Goal: Navigation & Orientation: Find specific page/section

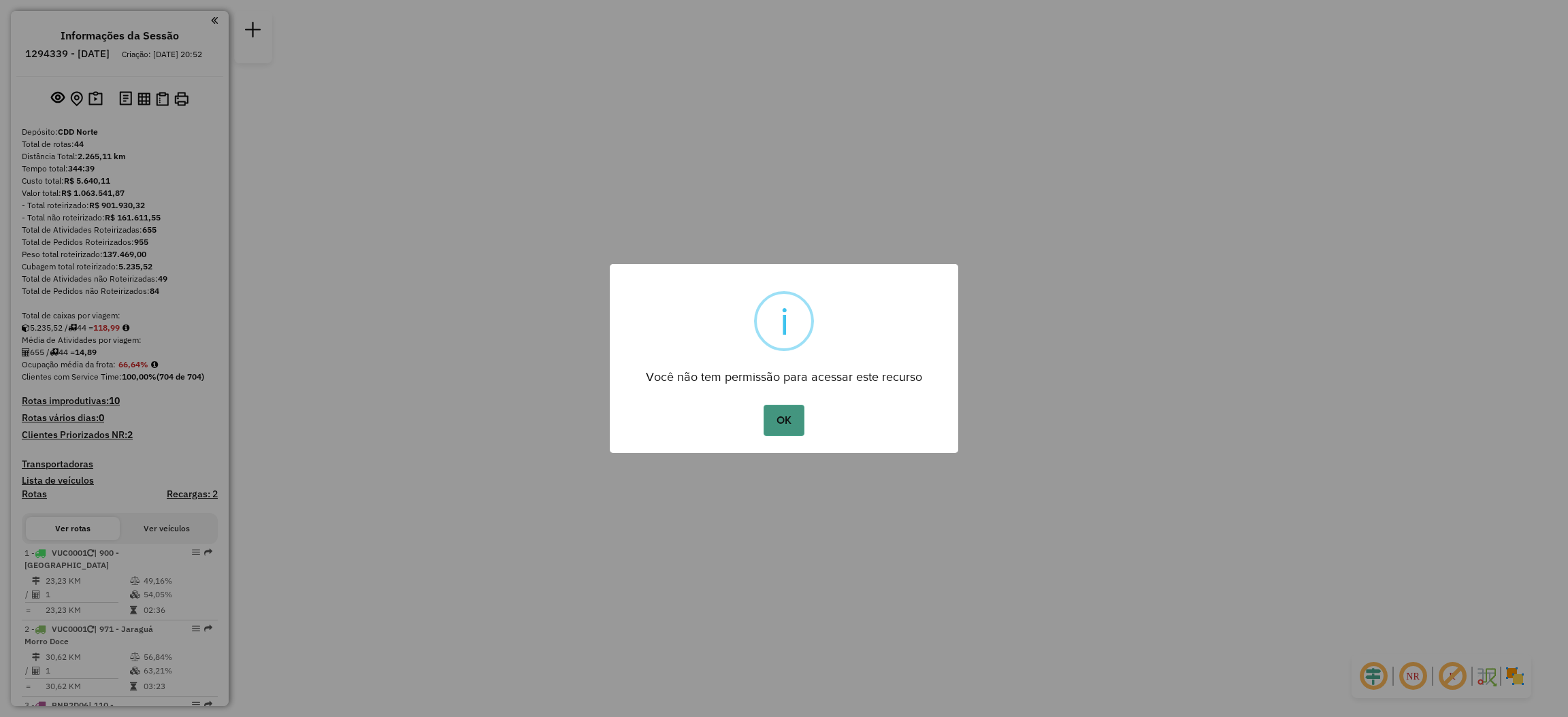
click at [773, 430] on button "OK" at bounding box center [783, 421] width 40 height 32
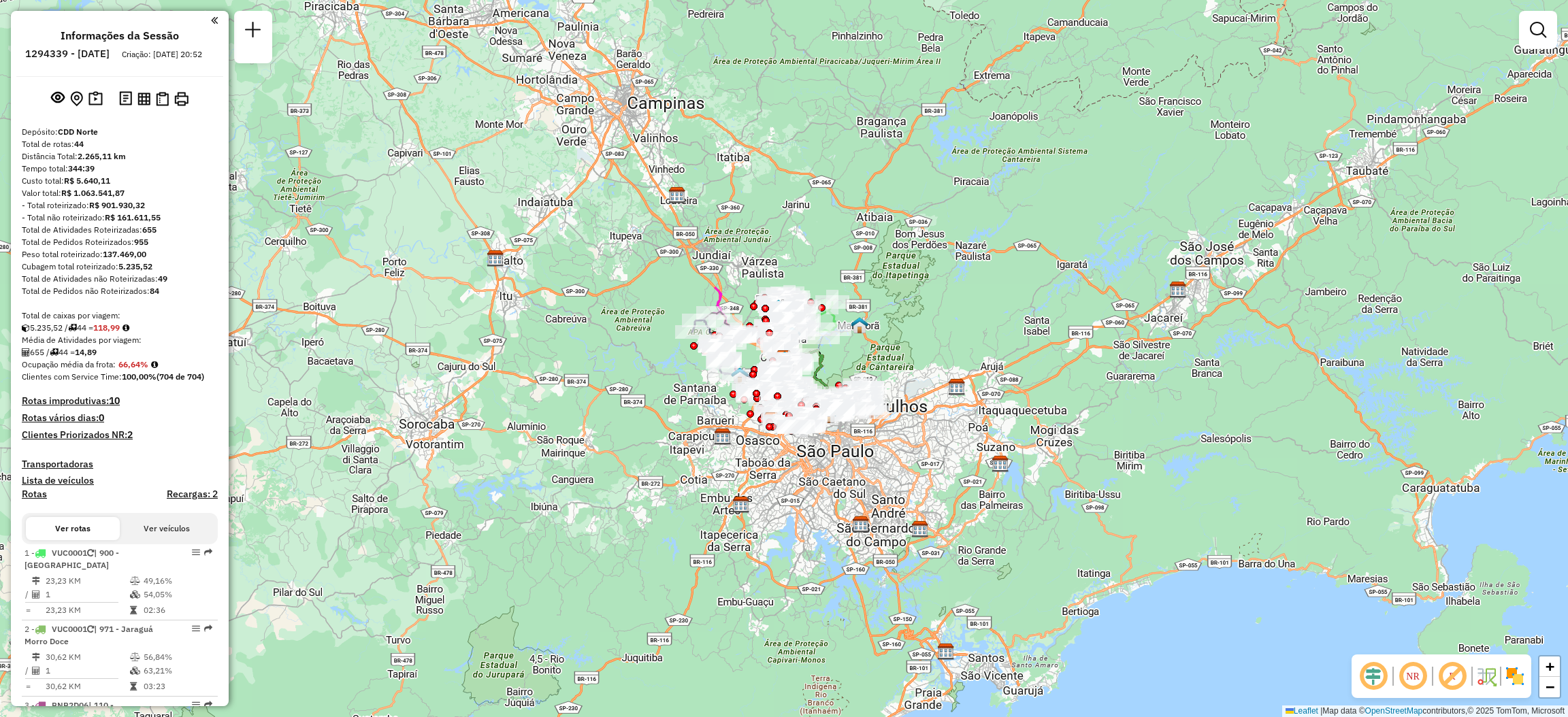
scroll to position [3384, 0]
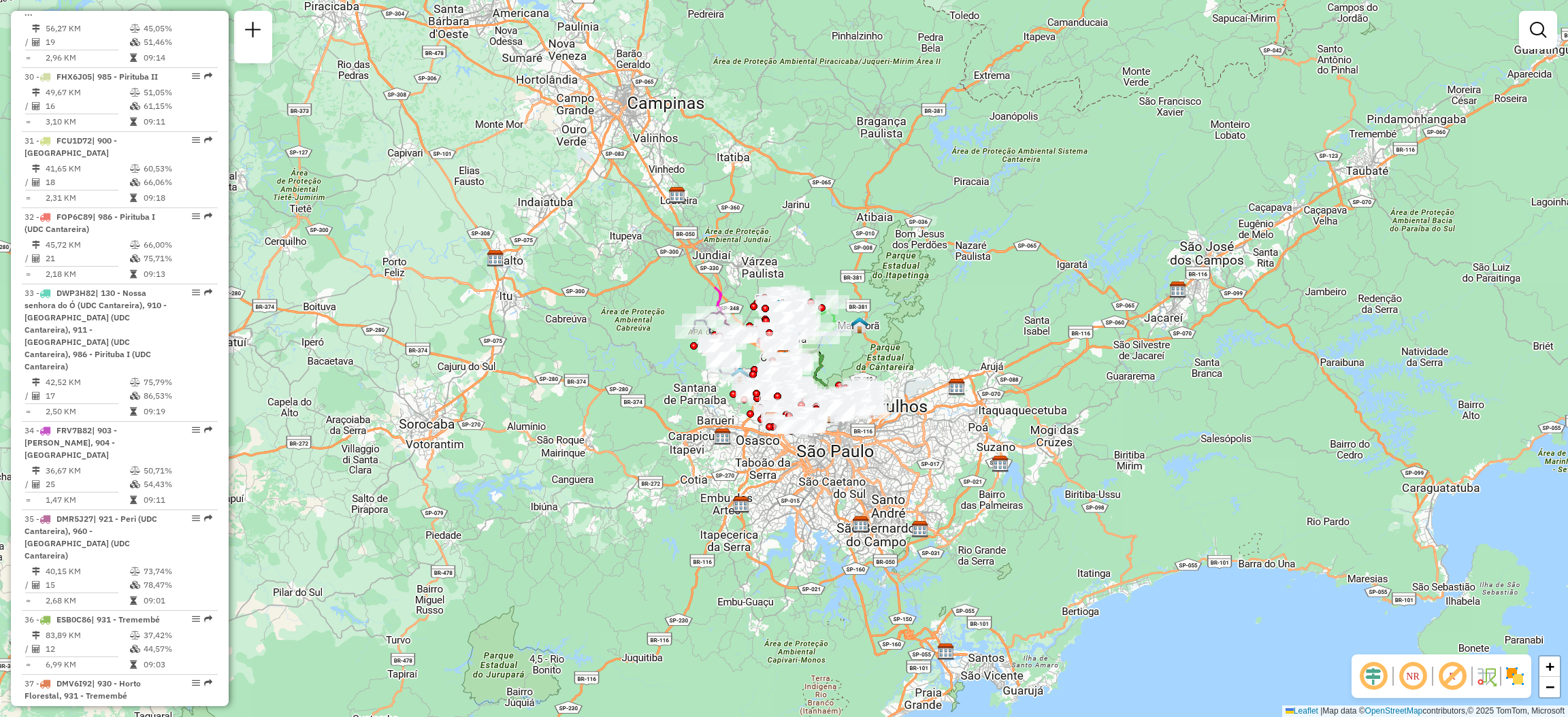
select select "**********"
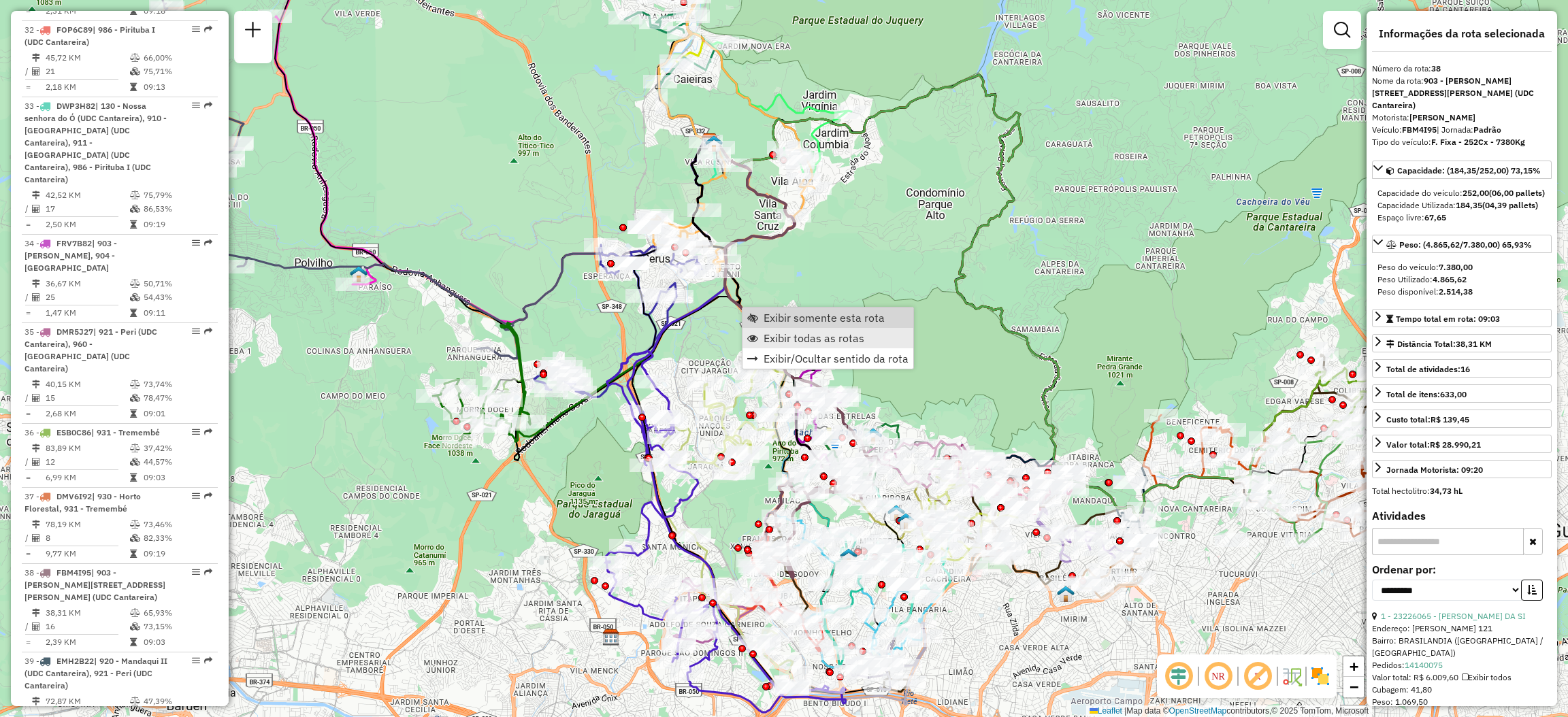
scroll to position [3722, 0]
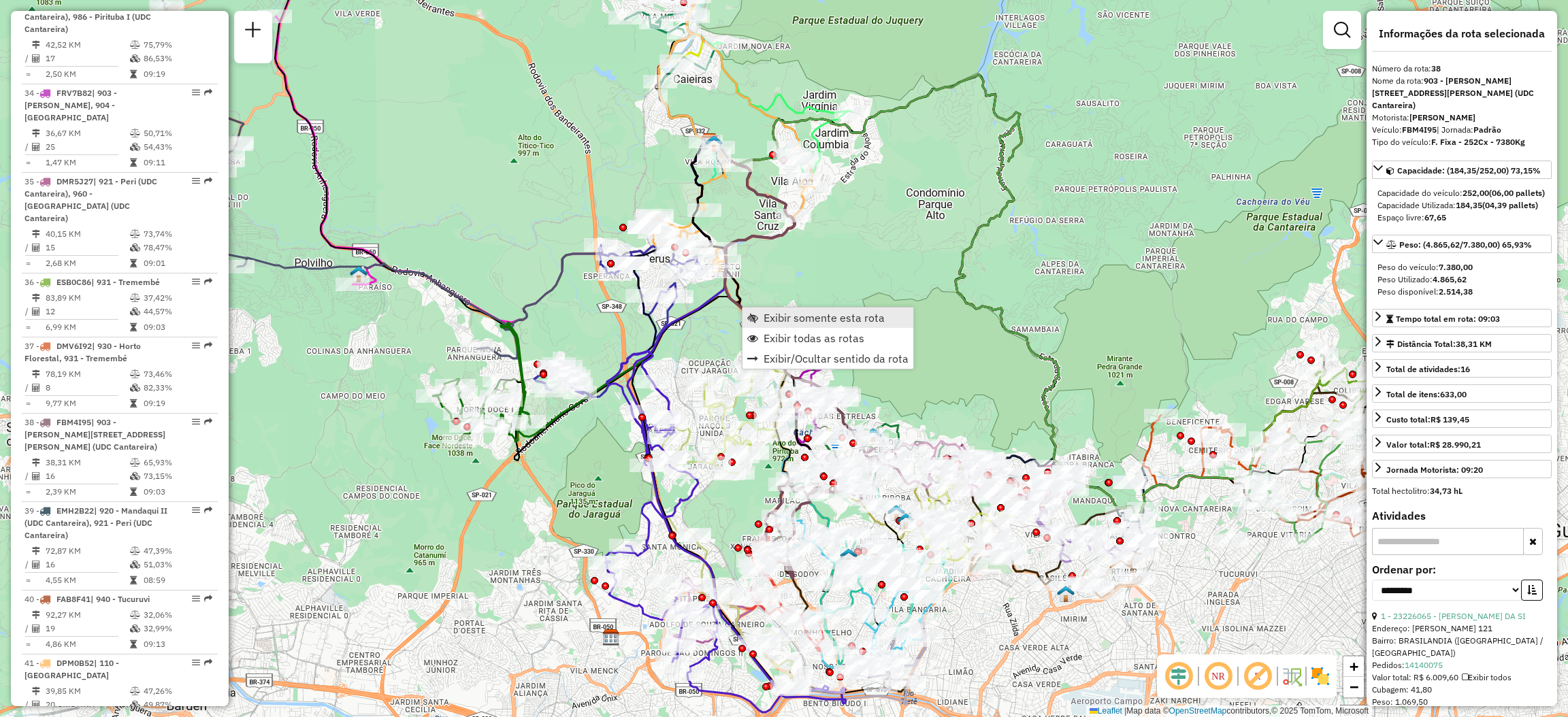
click at [769, 308] on link "Exibir somente esta rota" at bounding box center [828, 318] width 171 height 21
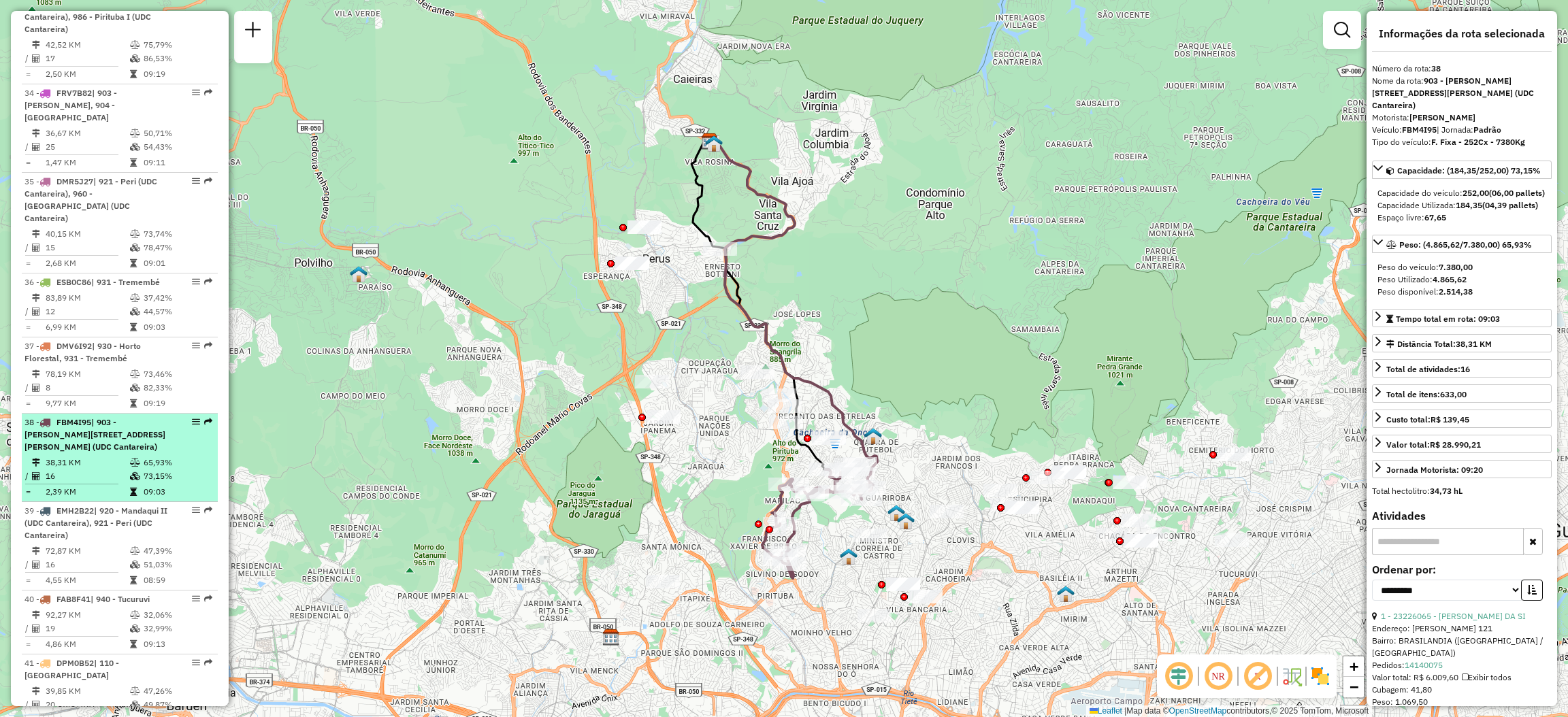
click at [204, 418] on em at bounding box center [208, 422] width 8 height 8
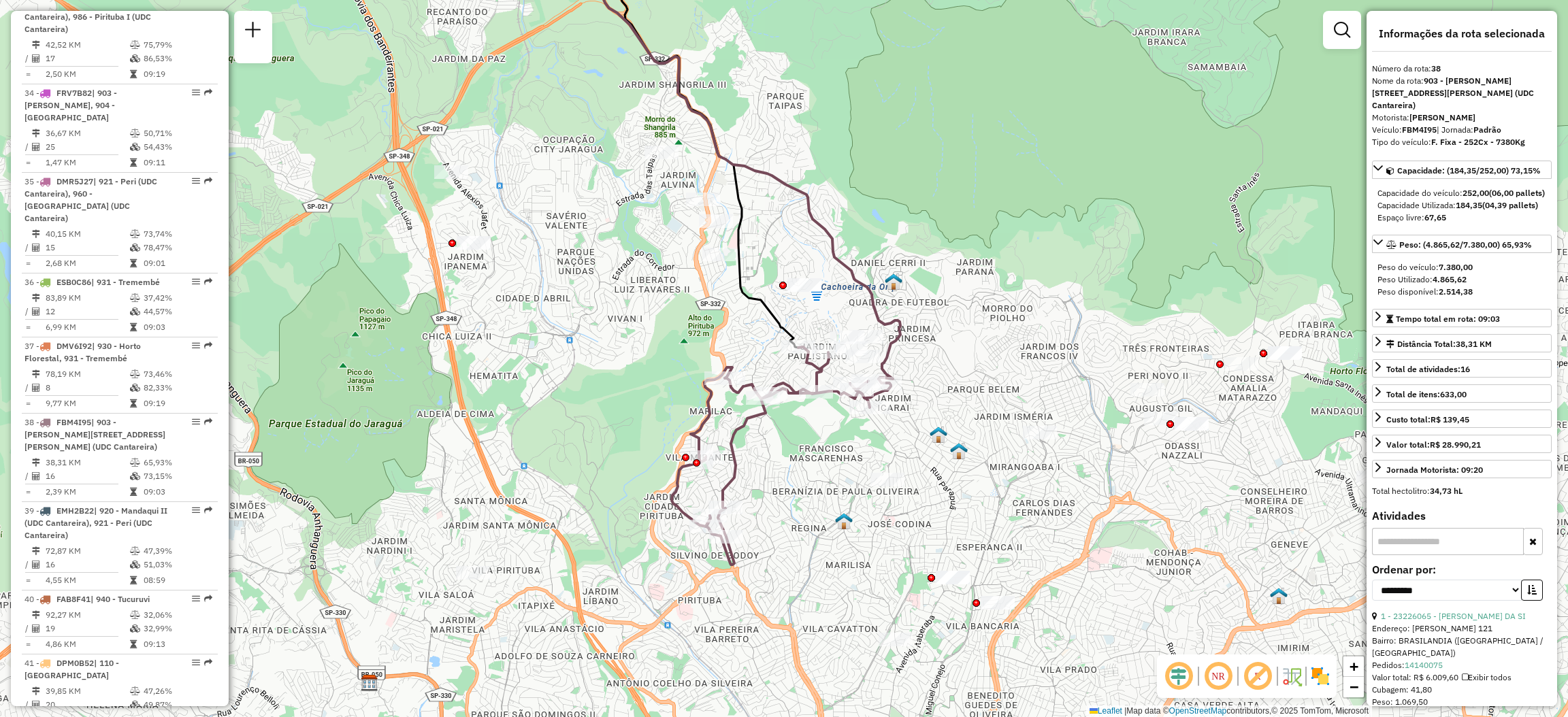
drag, startPoint x: 747, startPoint y: 471, endPoint x: 751, endPoint y: 443, distance: 28.3
click at [751, 443] on div "Janela de atendimento Grade de atendimento Capacidade Transportadoras Veículos …" at bounding box center [784, 358] width 1568 height 717
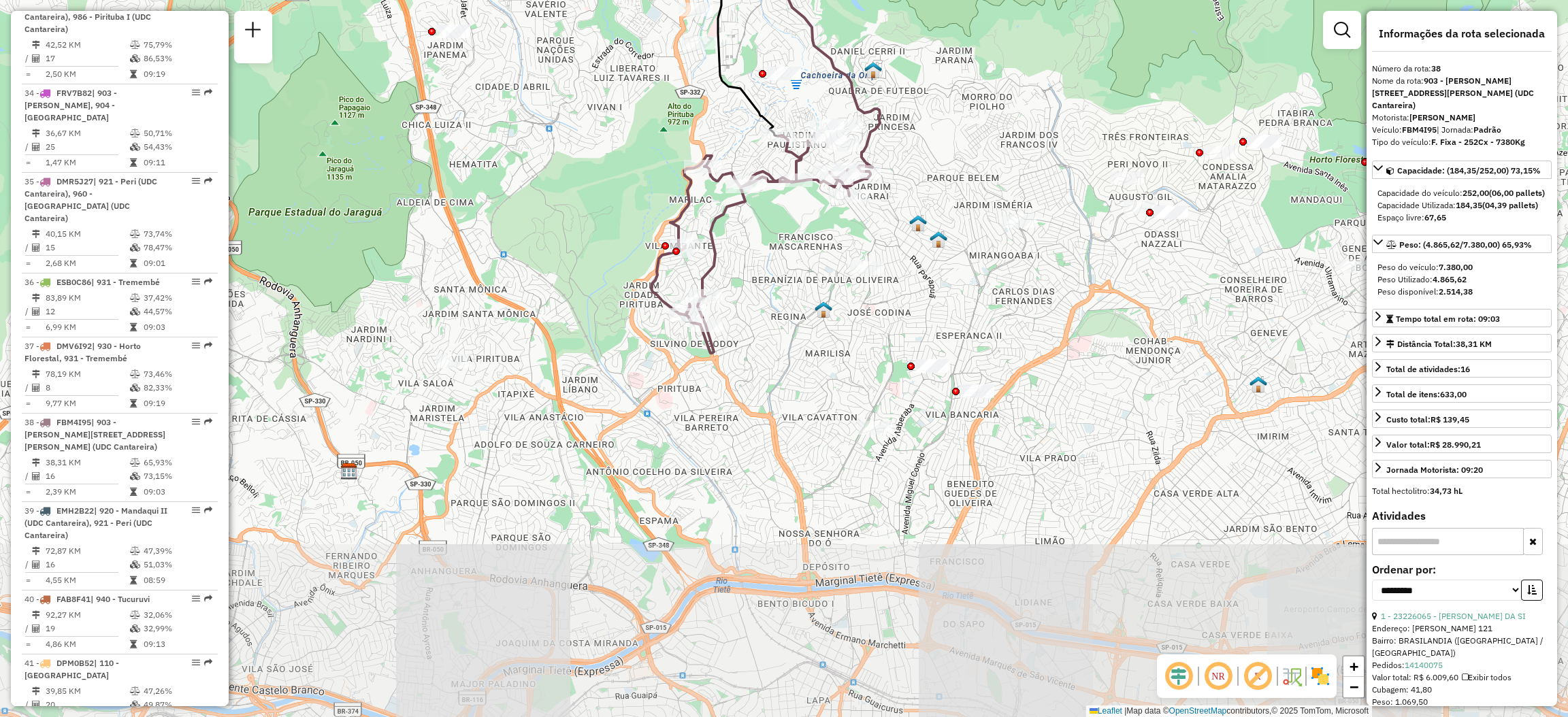
drag, startPoint x: 781, startPoint y: 519, endPoint x: 750, endPoint y: 325, distance: 196.5
click at [750, 325] on div "Janela de atendimento Grade de atendimento Capacidade Transportadoras Veículos …" at bounding box center [784, 358] width 1568 height 717
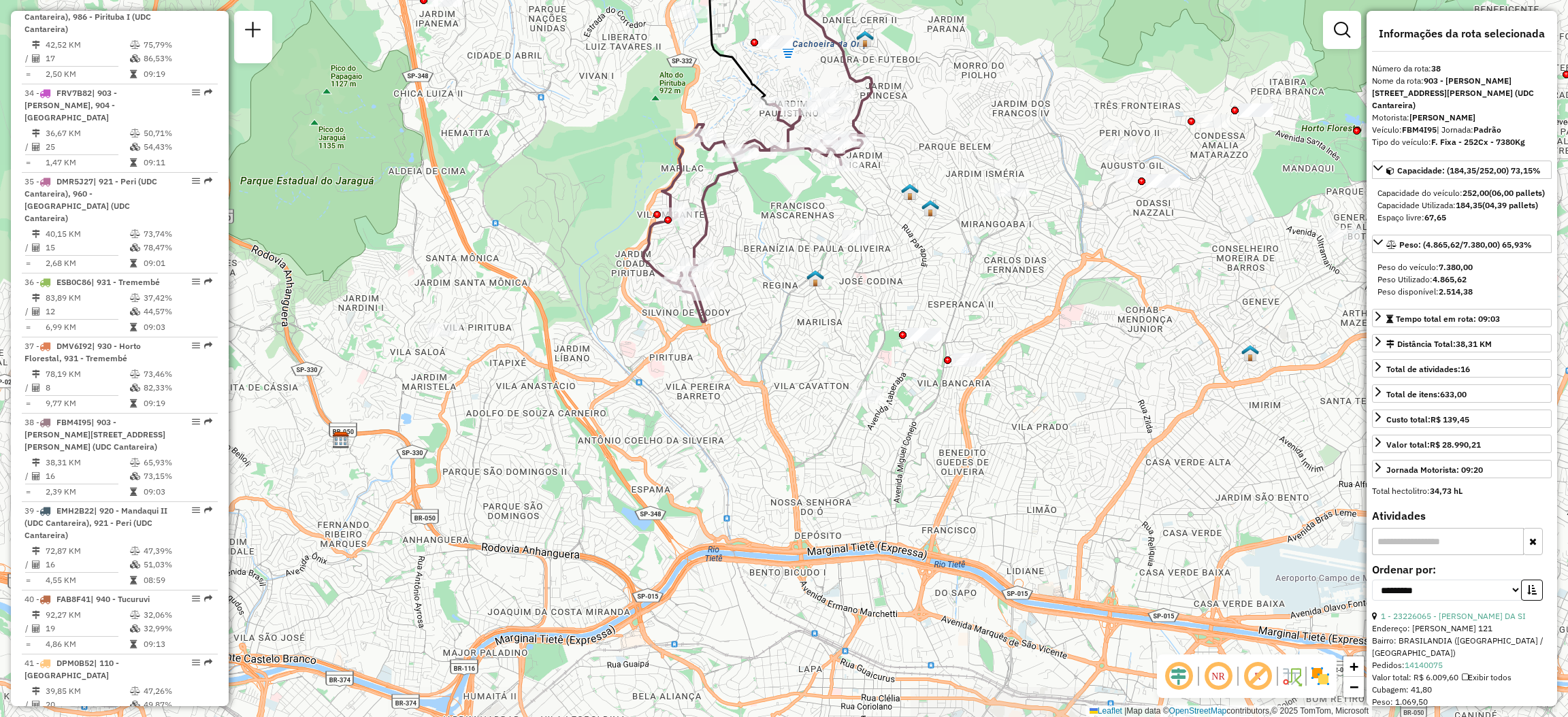
drag, startPoint x: 797, startPoint y: 360, endPoint x: 796, endPoint y: 335, distance: 25.0
click at [796, 335] on div "Janela de atendimento Grade de atendimento Capacidade Transportadoras Veículos …" at bounding box center [784, 358] width 1568 height 717
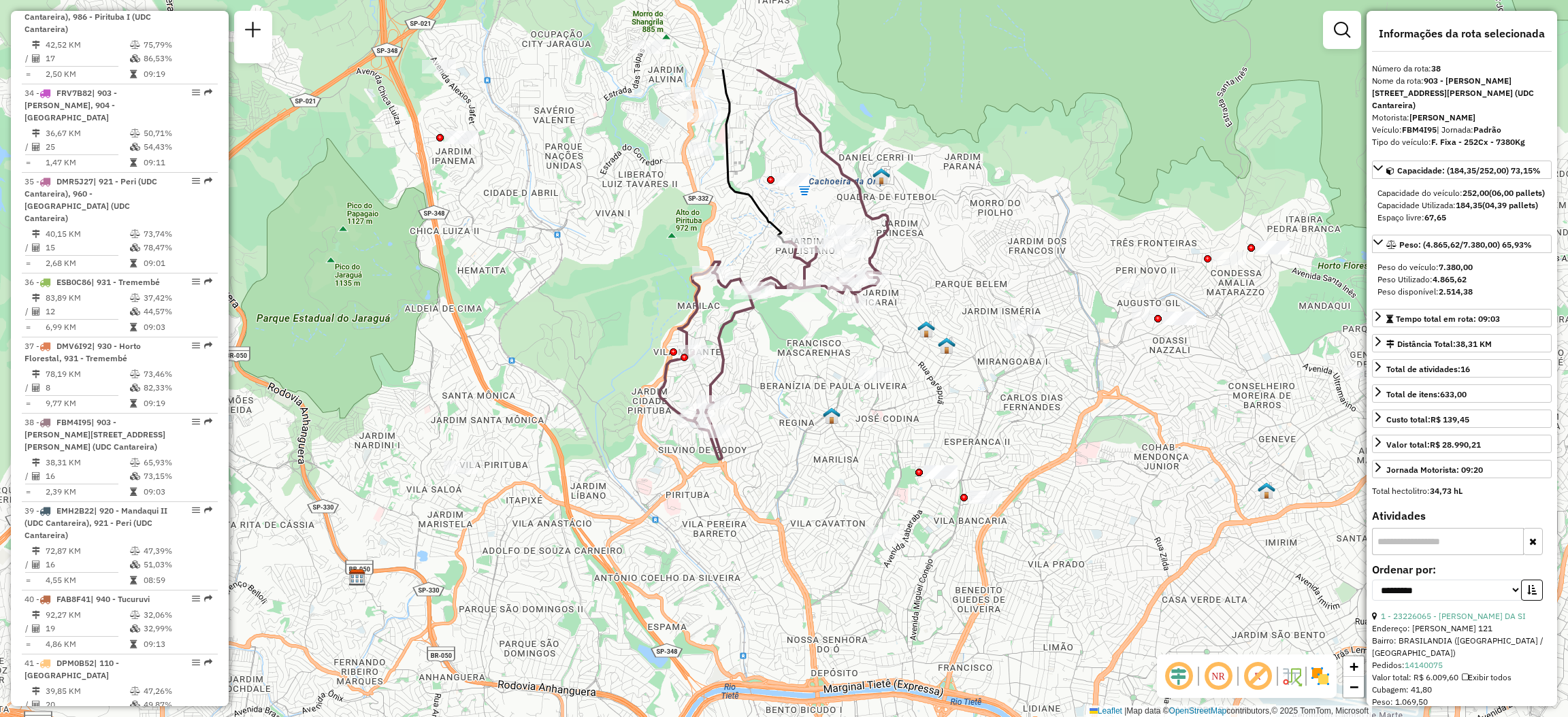
drag, startPoint x: 689, startPoint y: 244, endPoint x: 742, endPoint y: 366, distance: 133.0
click at [717, 384] on icon at bounding box center [769, 350] width 219 height 218
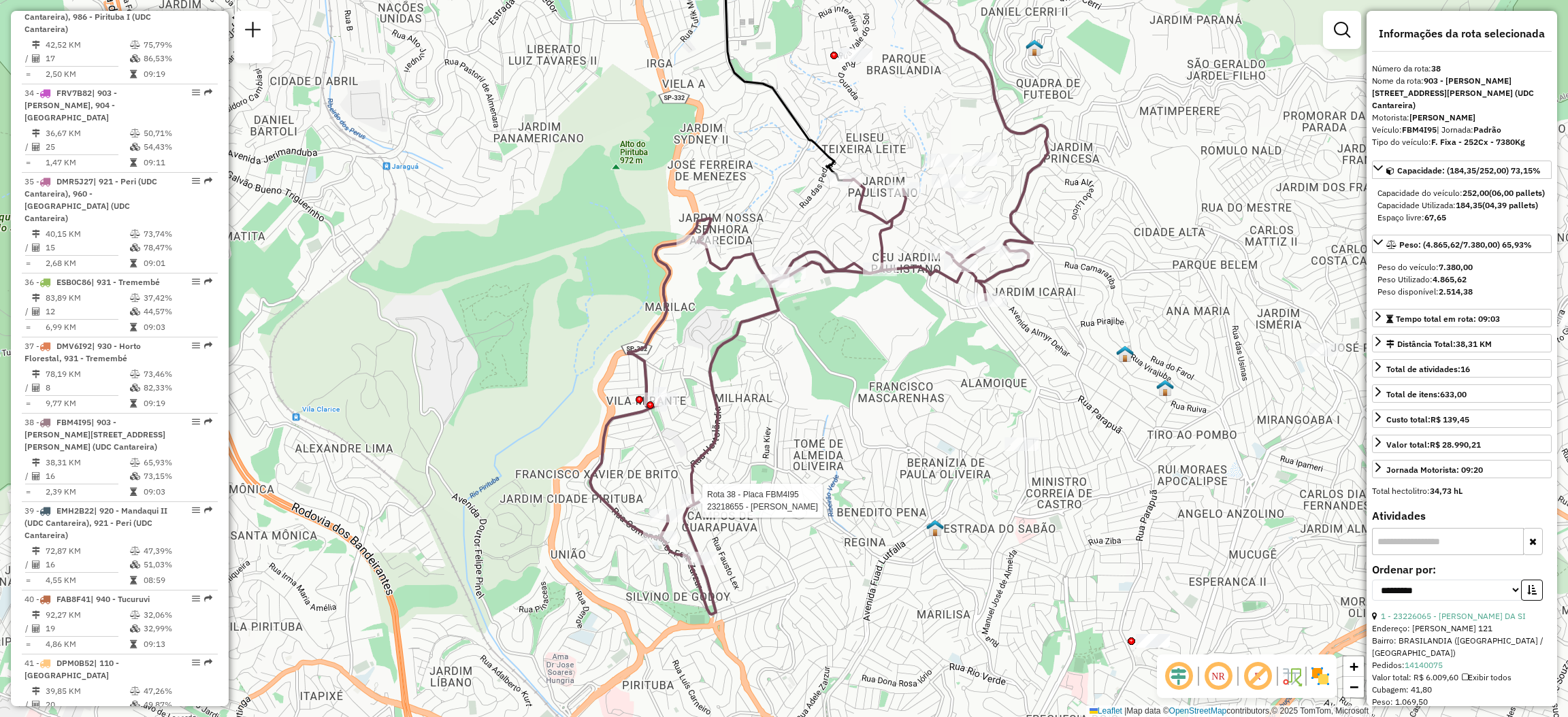
drag, startPoint x: 786, startPoint y: 324, endPoint x: 787, endPoint y: 347, distance: 23.0
click at [787, 347] on div "Rota 38 - Placa FBM4I95 23218655 - [PERSON_NAME] D [PERSON_NAME] de atendimento…" at bounding box center [784, 358] width 1568 height 717
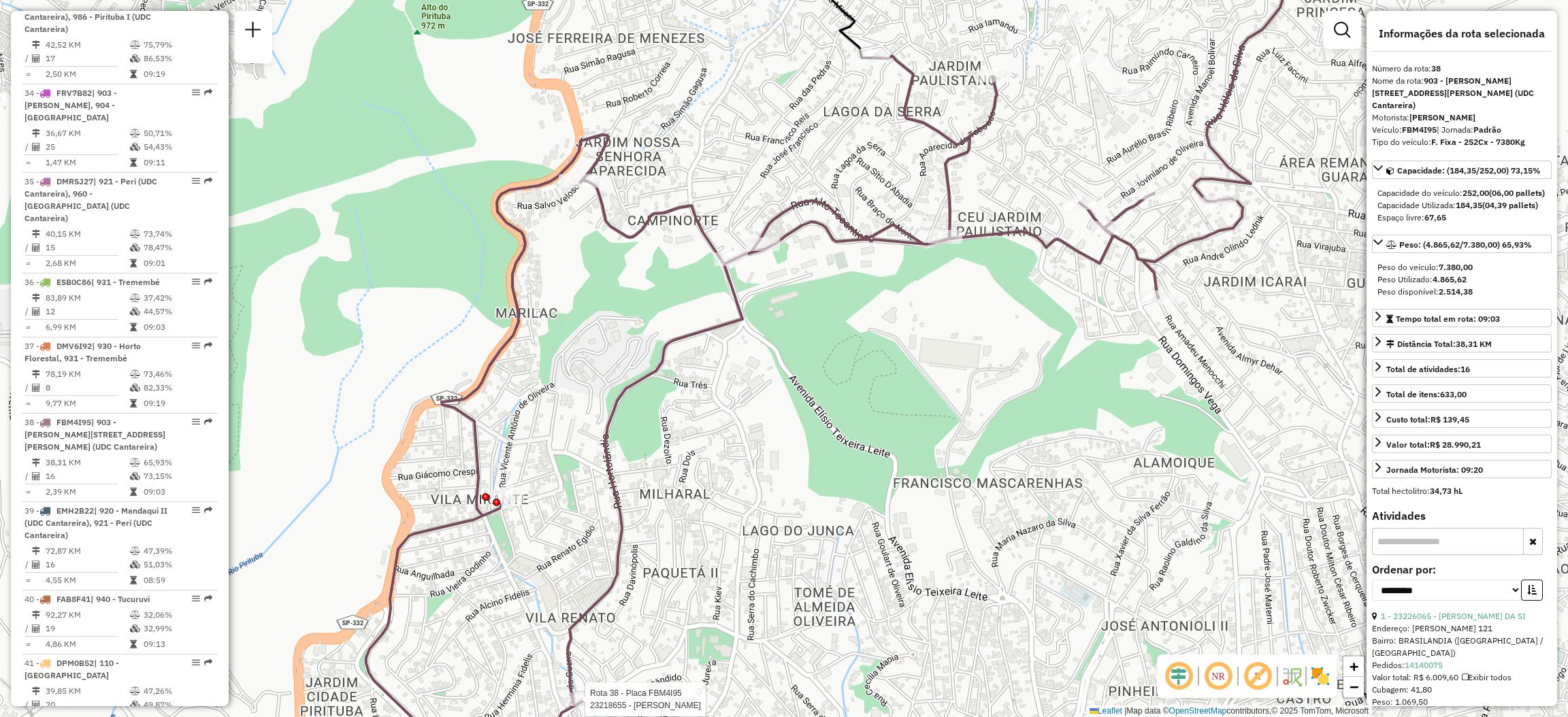
drag, startPoint x: 794, startPoint y: 330, endPoint x: 772, endPoint y: 357, distance: 34.8
click at [772, 357] on div "Rota 38 - Placa FBM4I95 23218655 - [PERSON_NAME] D [PERSON_NAME] de atendimento…" at bounding box center [784, 358] width 1568 height 717
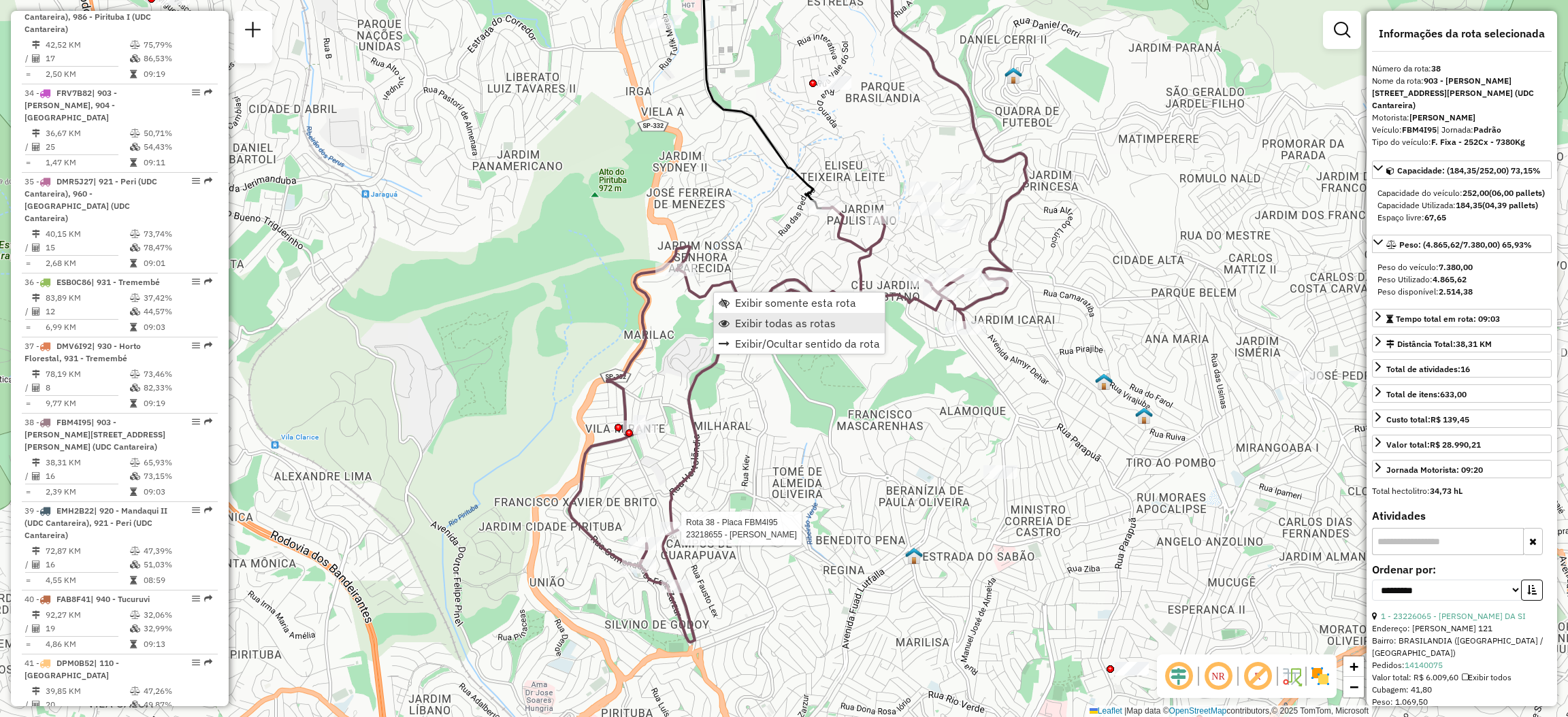
click at [729, 318] on span "Exibir todas as rotas" at bounding box center [724, 323] width 11 height 11
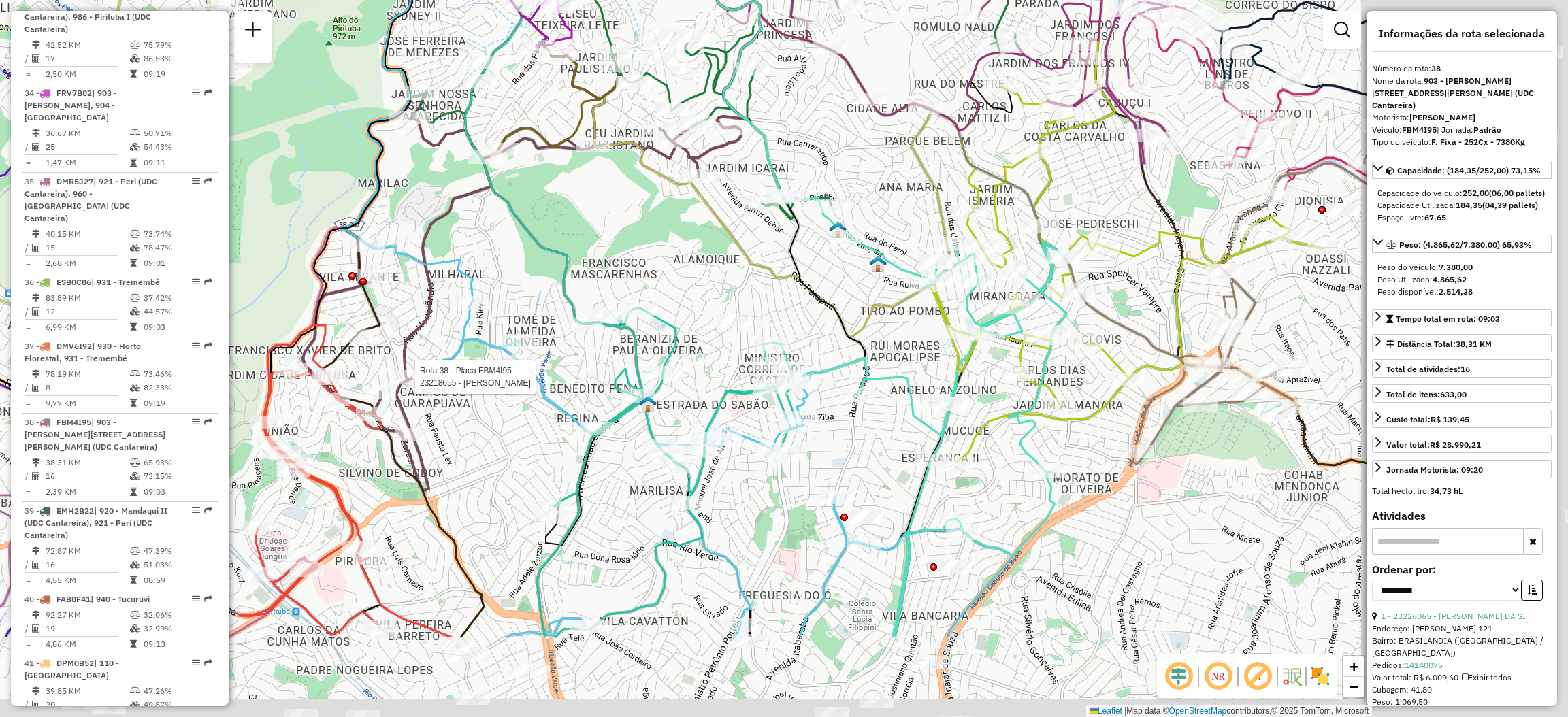
drag, startPoint x: 781, startPoint y: 473, endPoint x: 619, endPoint y: 381, distance: 186.3
click at [586, 369] on div "Rota 38 - Placa FBM4I95 23218655 - [PERSON_NAME] D [PERSON_NAME] de atendimento…" at bounding box center [784, 358] width 1568 height 717
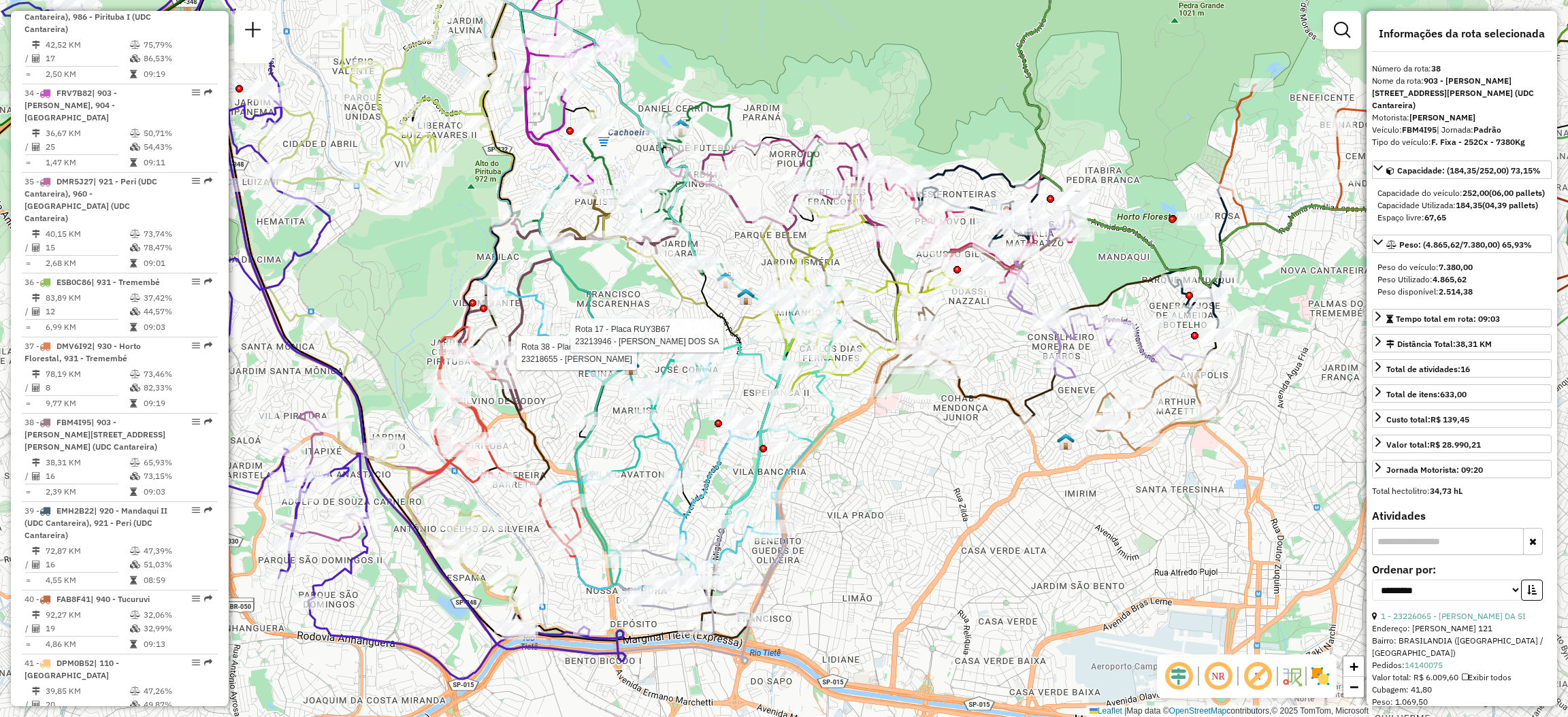
drag, startPoint x: 671, startPoint y: 447, endPoint x: 661, endPoint y: 419, distance: 29.7
click at [661, 419] on icon at bounding box center [652, 442] width 322 height 311
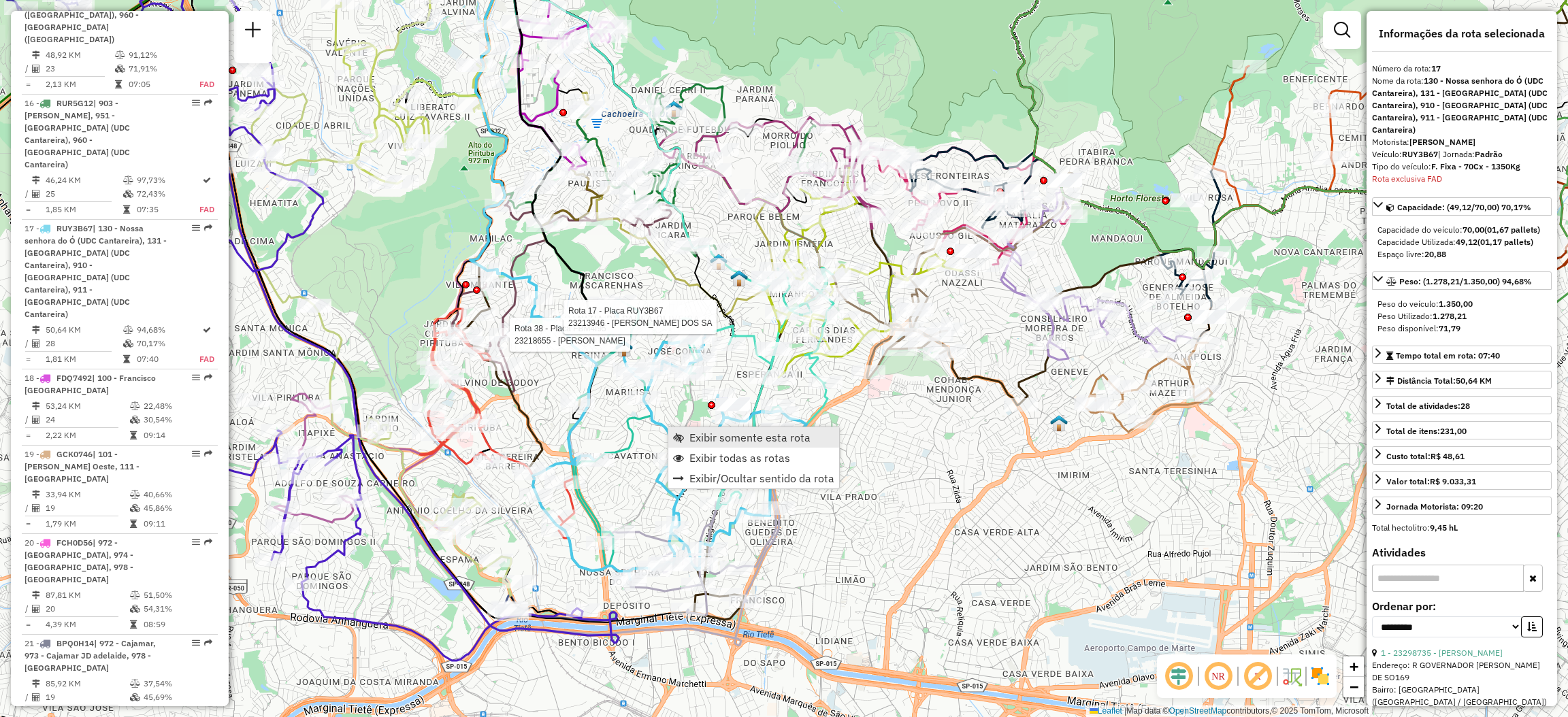
scroll to position [1912, 0]
click at [688, 434] on link "Exibir somente esta rota" at bounding box center [754, 438] width 171 height 21
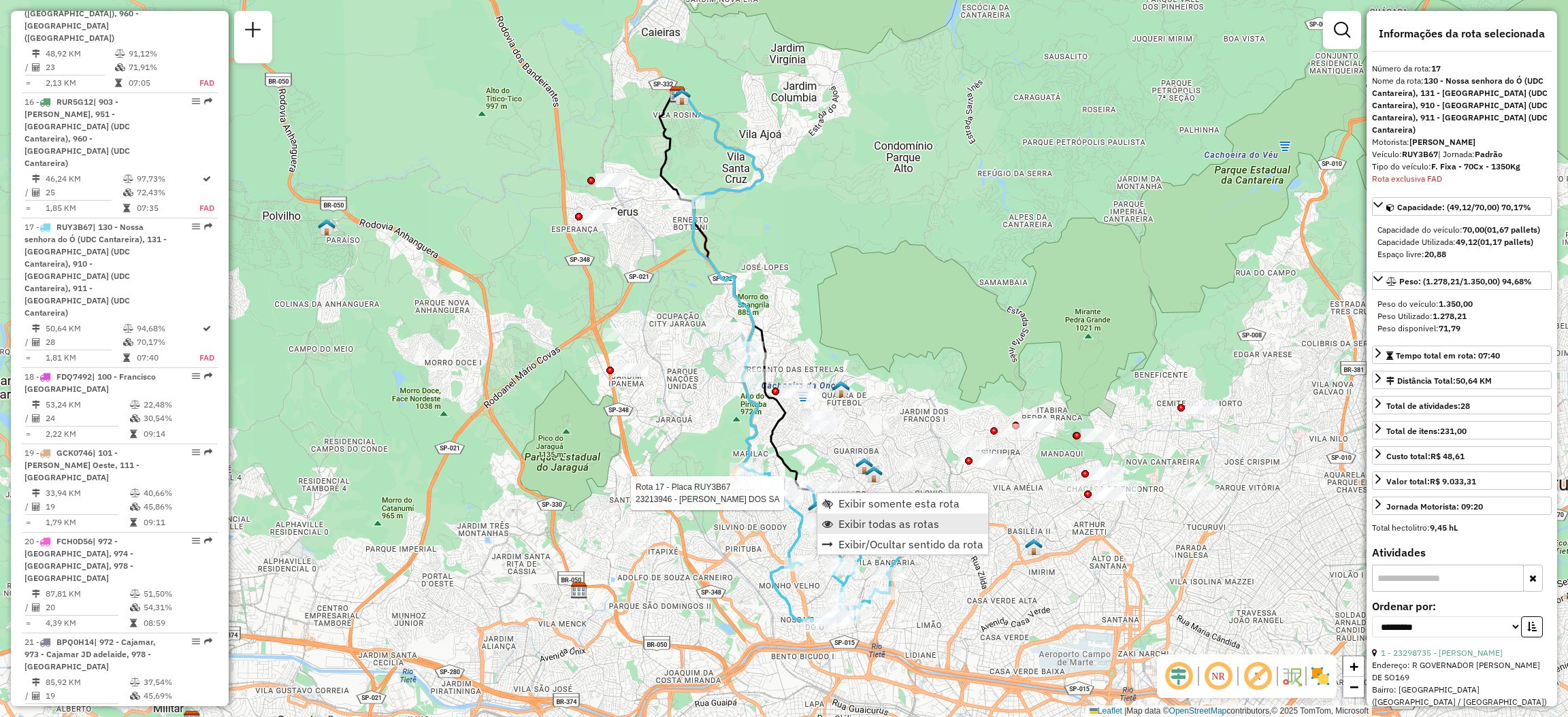
click at [834, 516] on link "Exibir todas as rotas" at bounding box center [903, 524] width 171 height 21
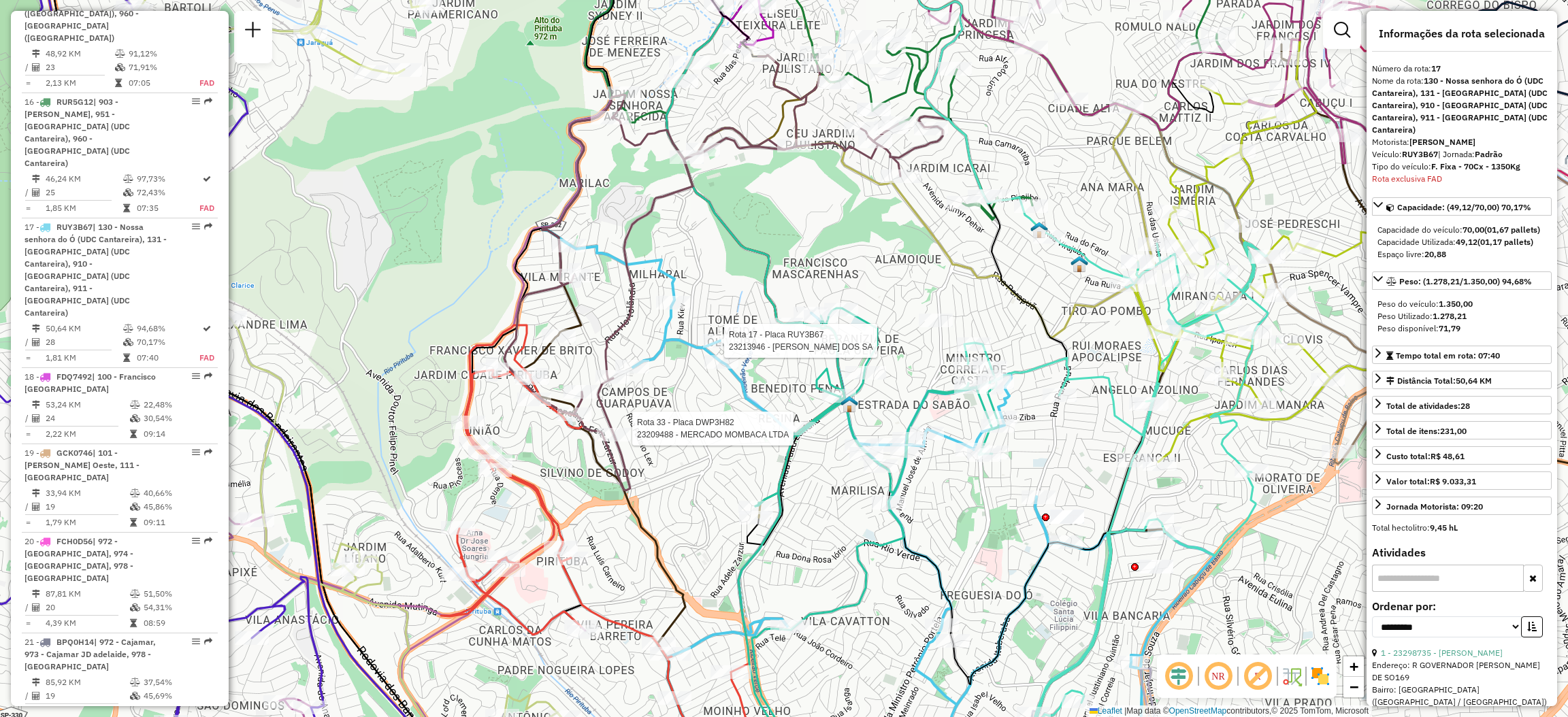
drag, startPoint x: 794, startPoint y: 558, endPoint x: 798, endPoint y: 355, distance: 203.0
click at [794, 346] on div "Rota 17 - Placa RUY3B67 23213946 - [PERSON_NAME] DOS SA Rota 33 - Placa DWP3H82…" at bounding box center [784, 358] width 1568 height 717
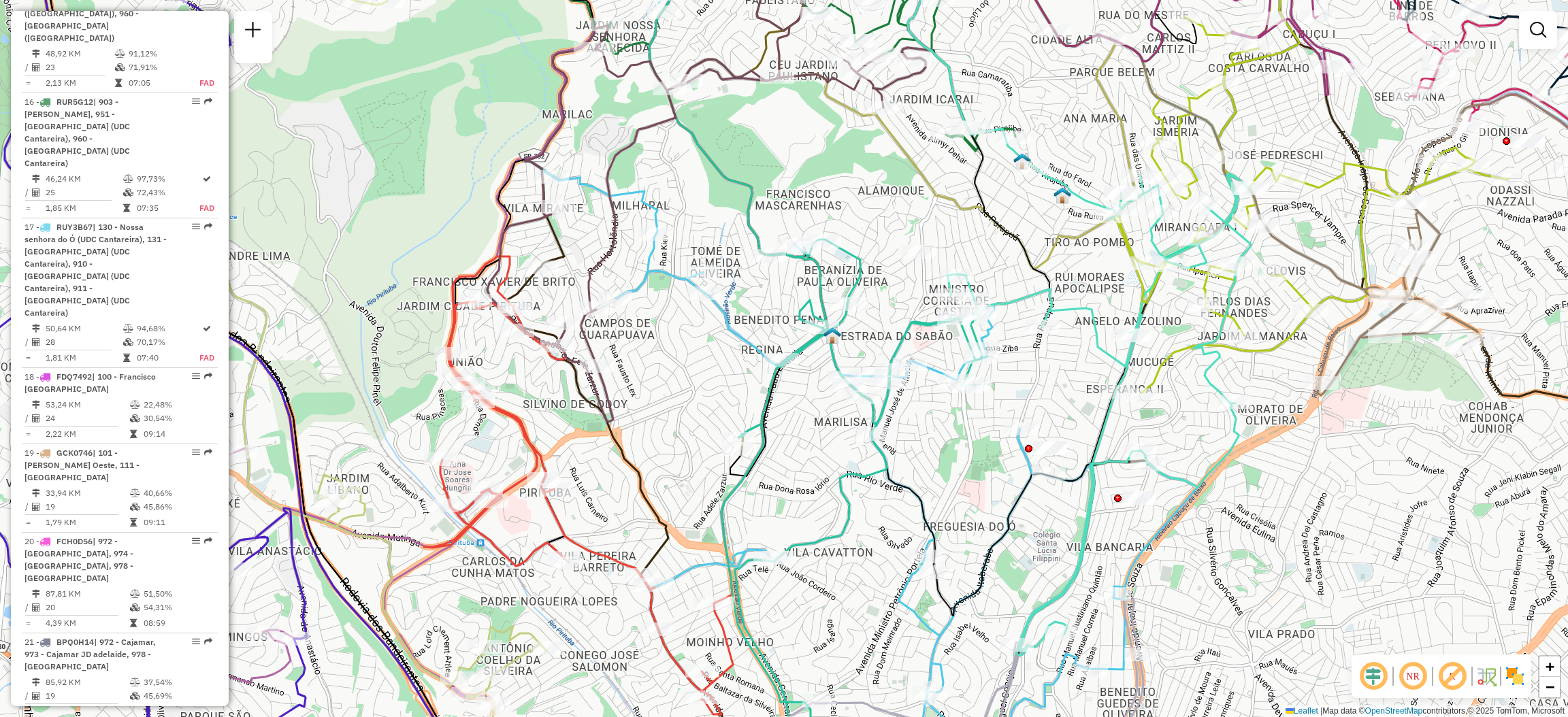
drag, startPoint x: 984, startPoint y: 549, endPoint x: 961, endPoint y: 448, distance: 103.6
click at [961, 451] on div "Janela de atendimento Grade de atendimento Capacidade Transportadoras Veículos …" at bounding box center [784, 358] width 1568 height 717
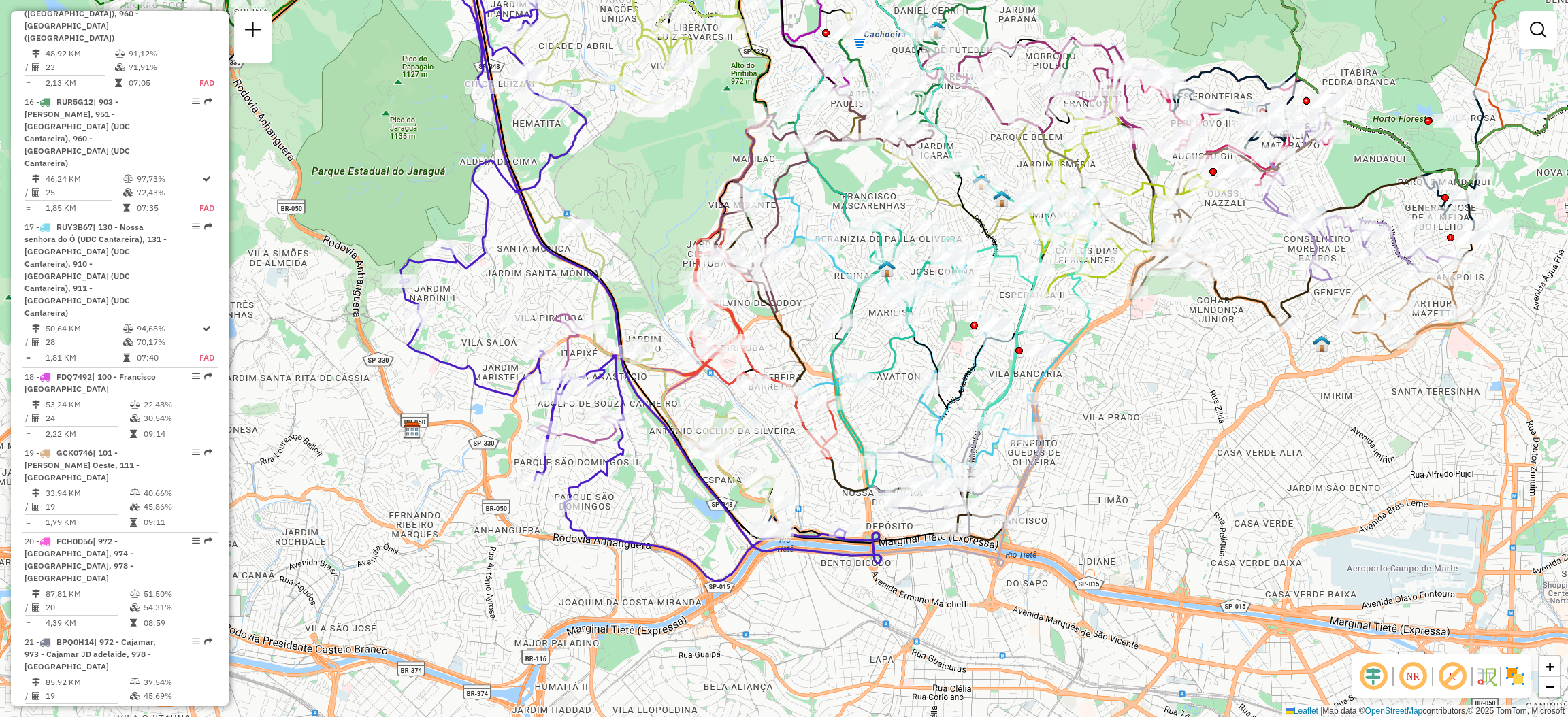
drag, startPoint x: 920, startPoint y: 528, endPoint x: 910, endPoint y: 427, distance: 101.5
click at [910, 427] on div "Janela de atendimento Grade de atendimento Capacidade Transportadoras Veículos …" at bounding box center [784, 358] width 1568 height 717
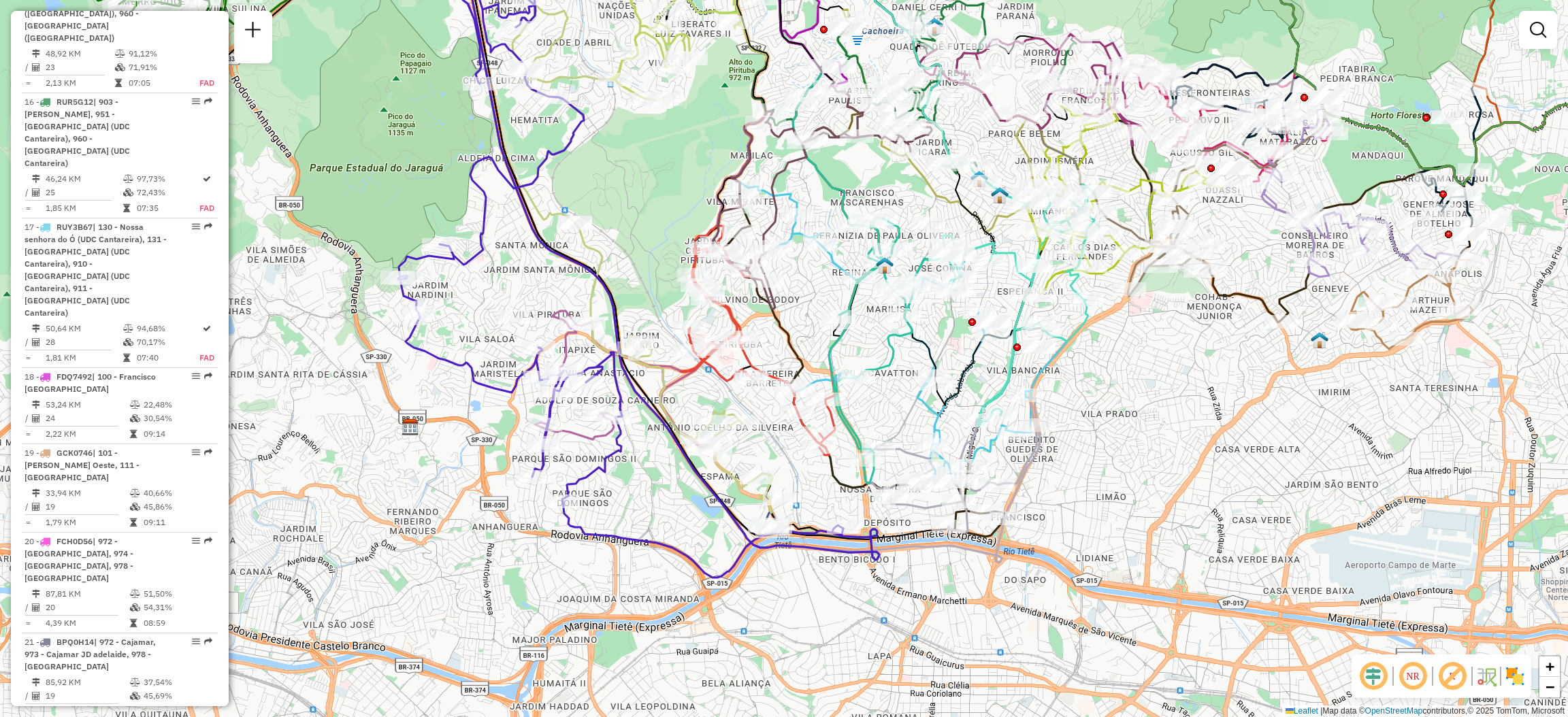
select select "**********"
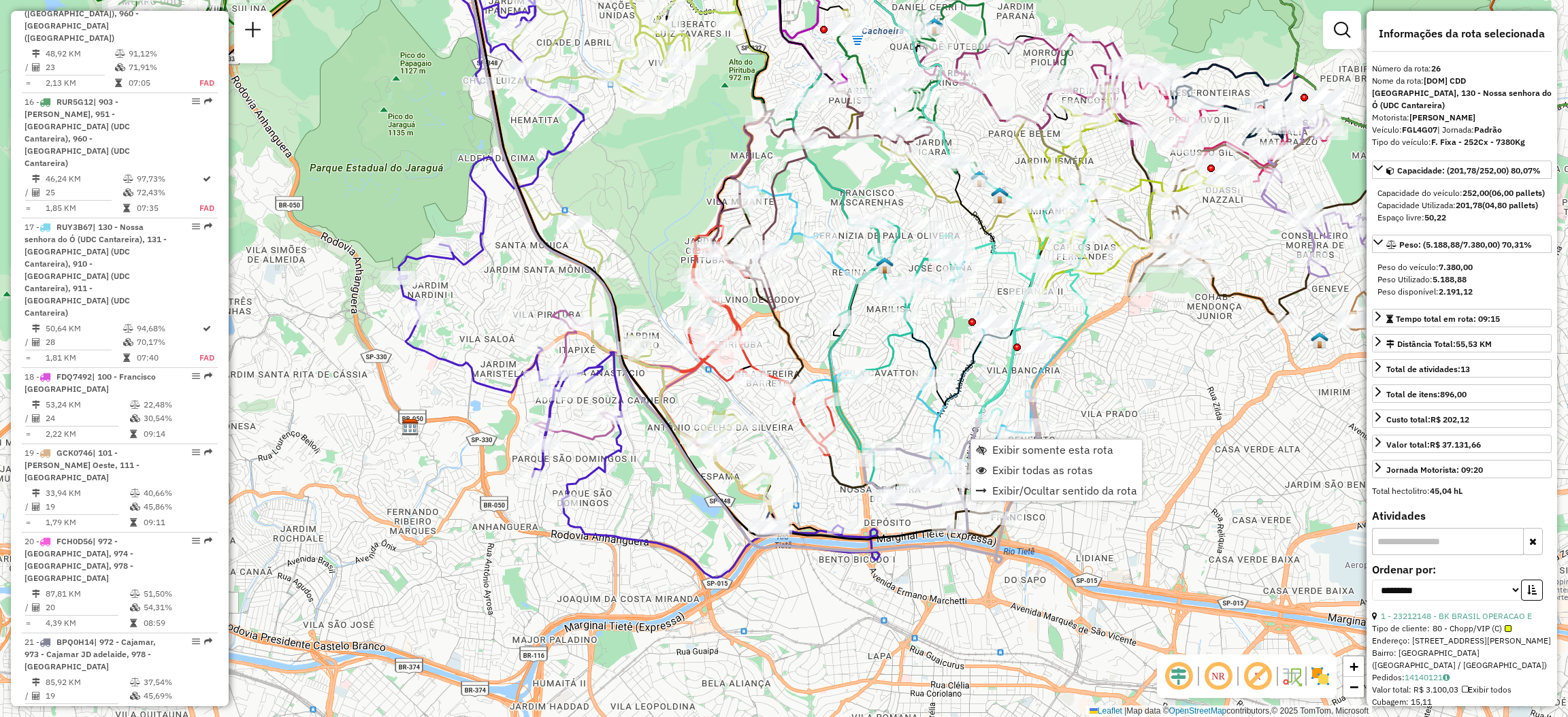
scroll to position [2659, 0]
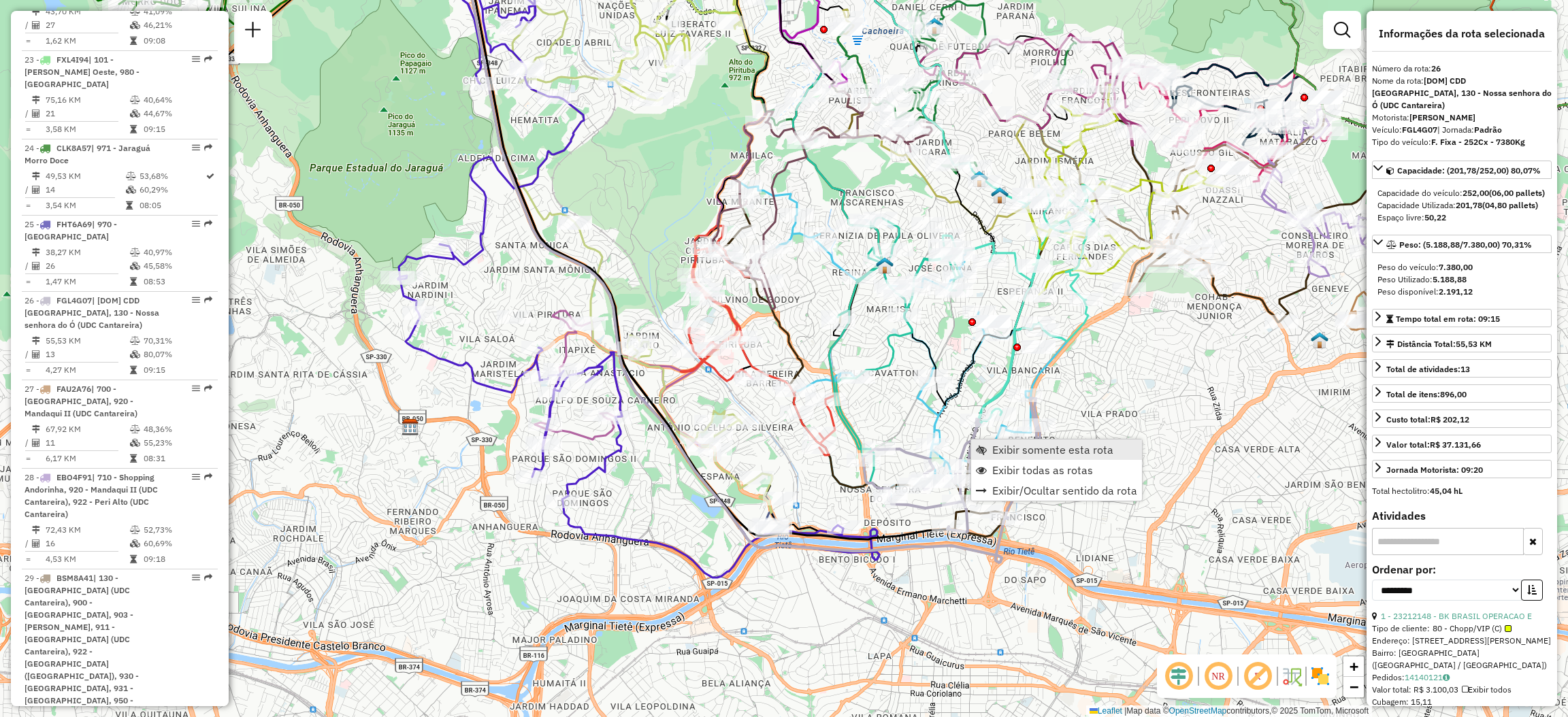
click at [1003, 450] on span "Exibir somente esta rota" at bounding box center [1053, 449] width 121 height 11
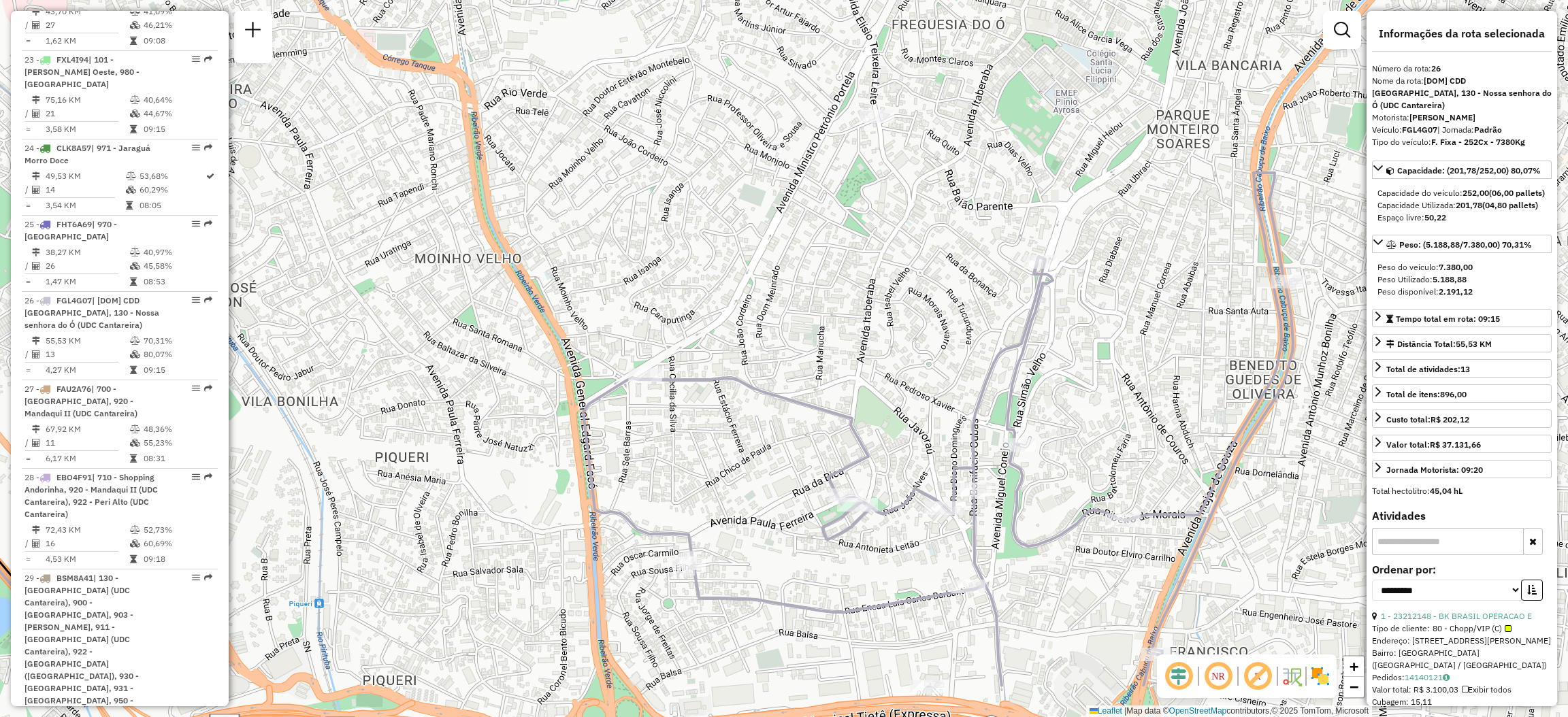
drag, startPoint x: 875, startPoint y: 520, endPoint x: 843, endPoint y: 399, distance: 125.2
click at [843, 399] on div "Janela de atendimento Grade de atendimento Capacidade Transportadoras Veículos …" at bounding box center [784, 358] width 1568 height 717
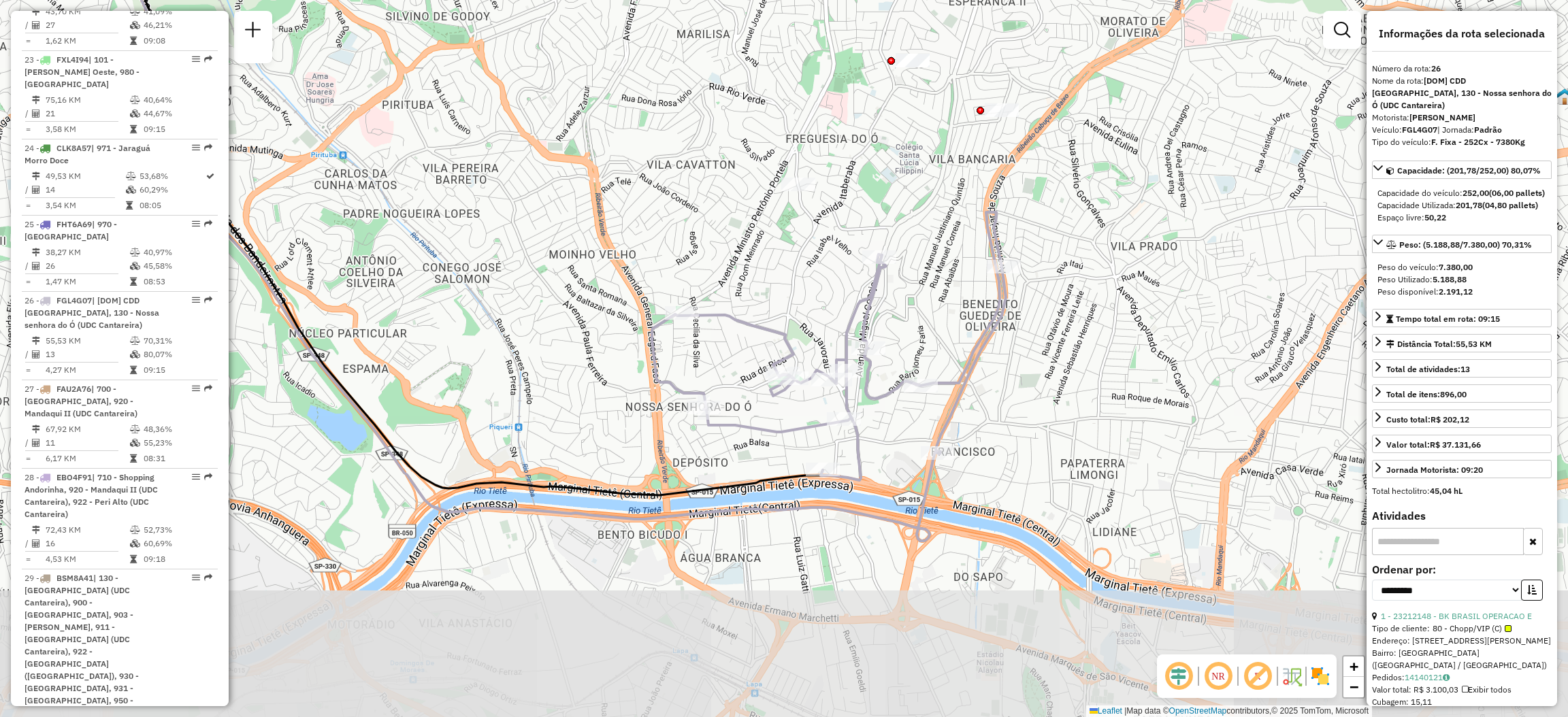
drag, startPoint x: 992, startPoint y: 334, endPoint x: 844, endPoint y: 325, distance: 148.3
click at [844, 325] on icon at bounding box center [829, 346] width 354 height 268
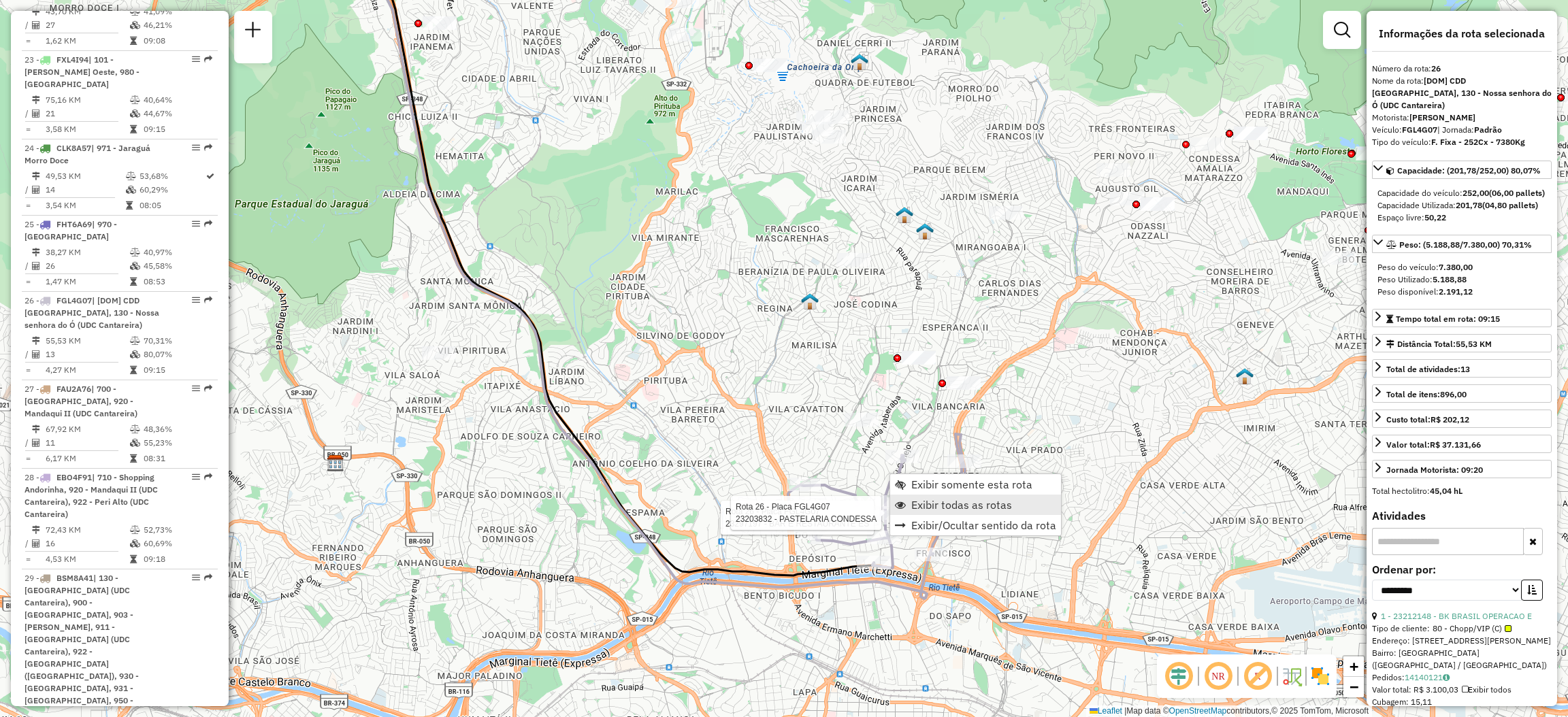
drag, startPoint x: 916, startPoint y: 501, endPoint x: 908, endPoint y: 502, distance: 8.1
click at [916, 502] on span "Exibir todas as rotas" at bounding box center [962, 505] width 101 height 11
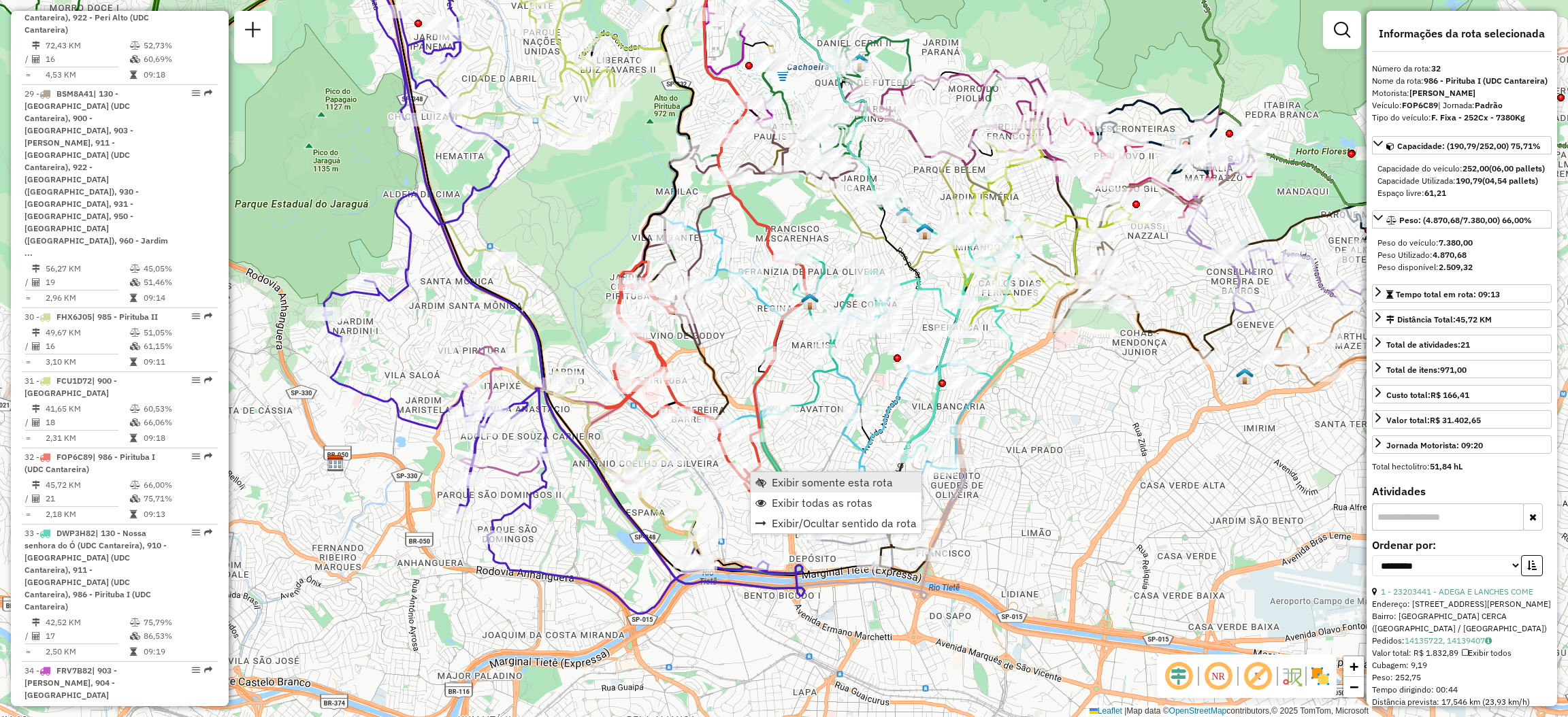
scroll to position [3228, 0]
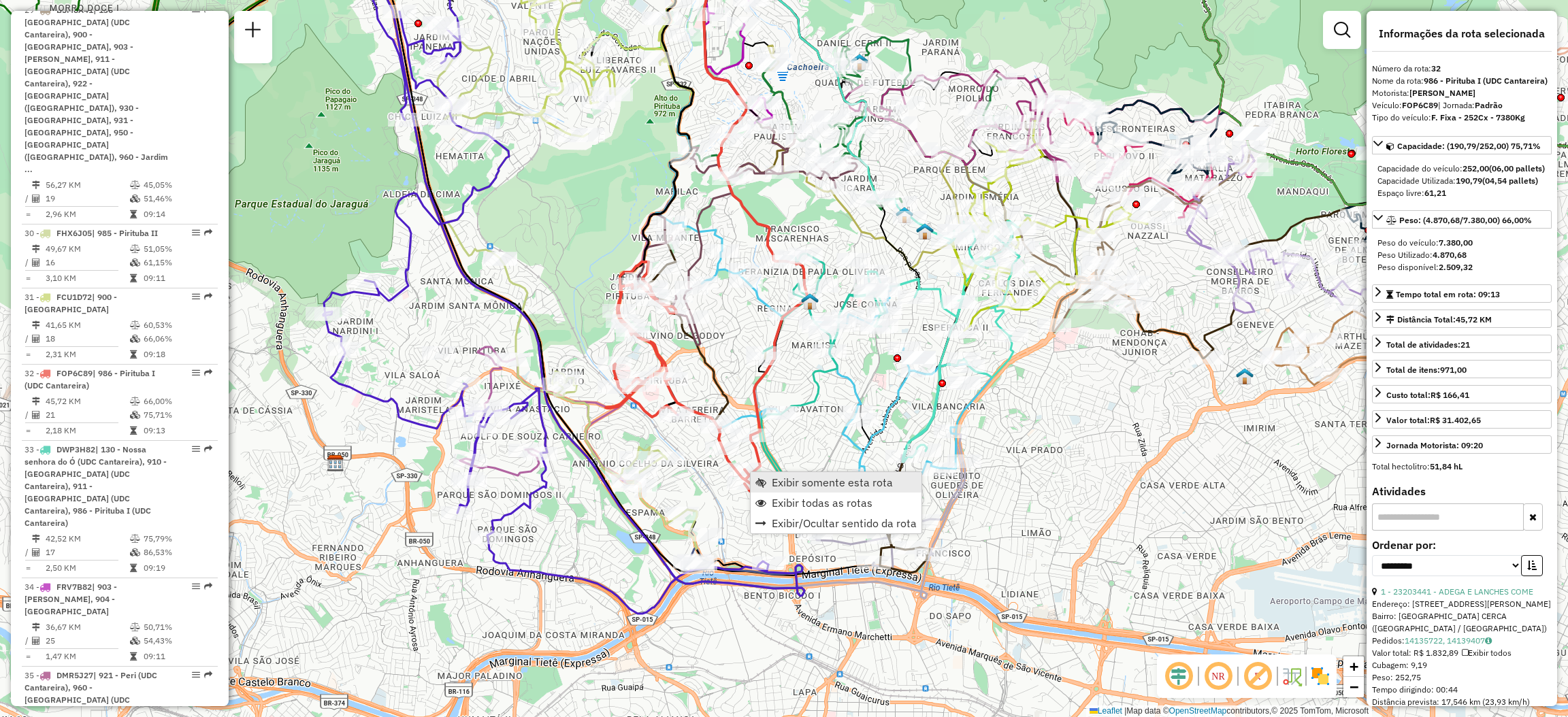
click at [770, 475] on link "Exibir somente esta rota" at bounding box center [836, 482] width 171 height 21
